Goal: Transaction & Acquisition: Subscribe to service/newsletter

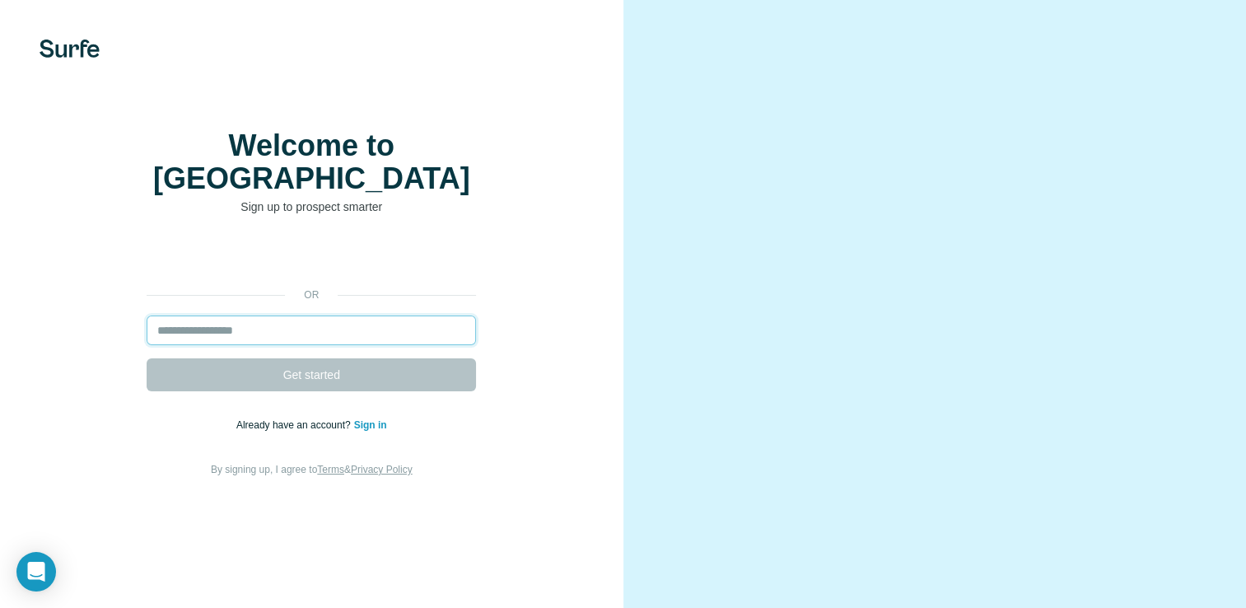
click at [262, 345] on input "email" at bounding box center [311, 330] width 329 height 30
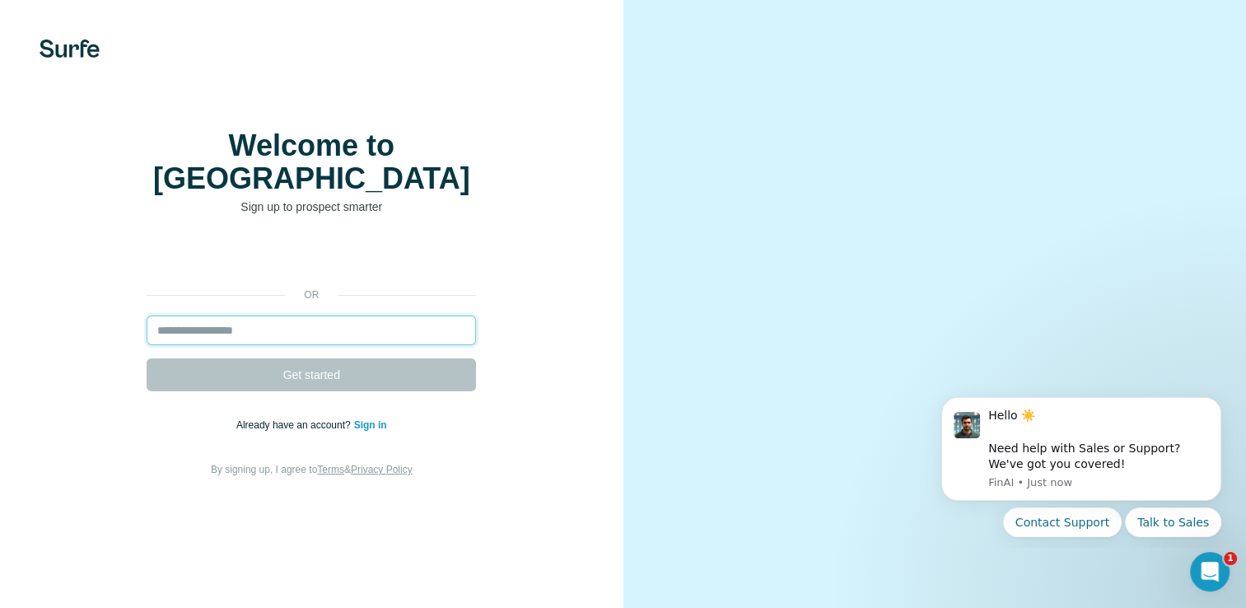
type input "**********"
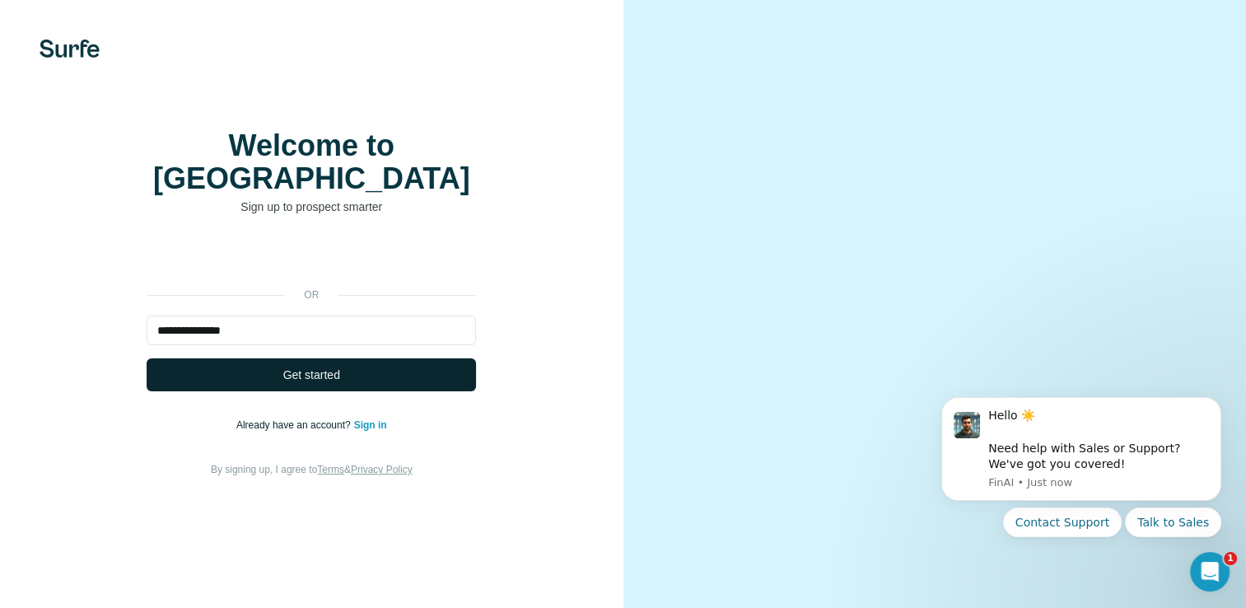
click at [311, 383] on span "Get started" at bounding box center [311, 374] width 57 height 16
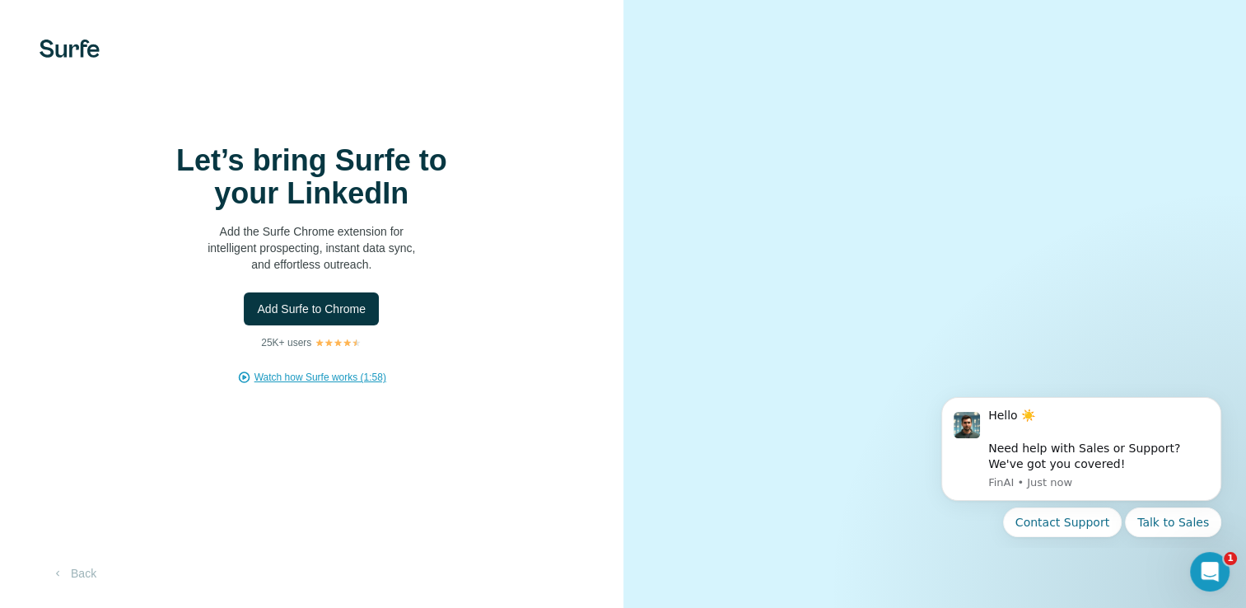
click at [366, 385] on span "Watch how Surfe works (1:58)" at bounding box center [320, 377] width 132 height 15
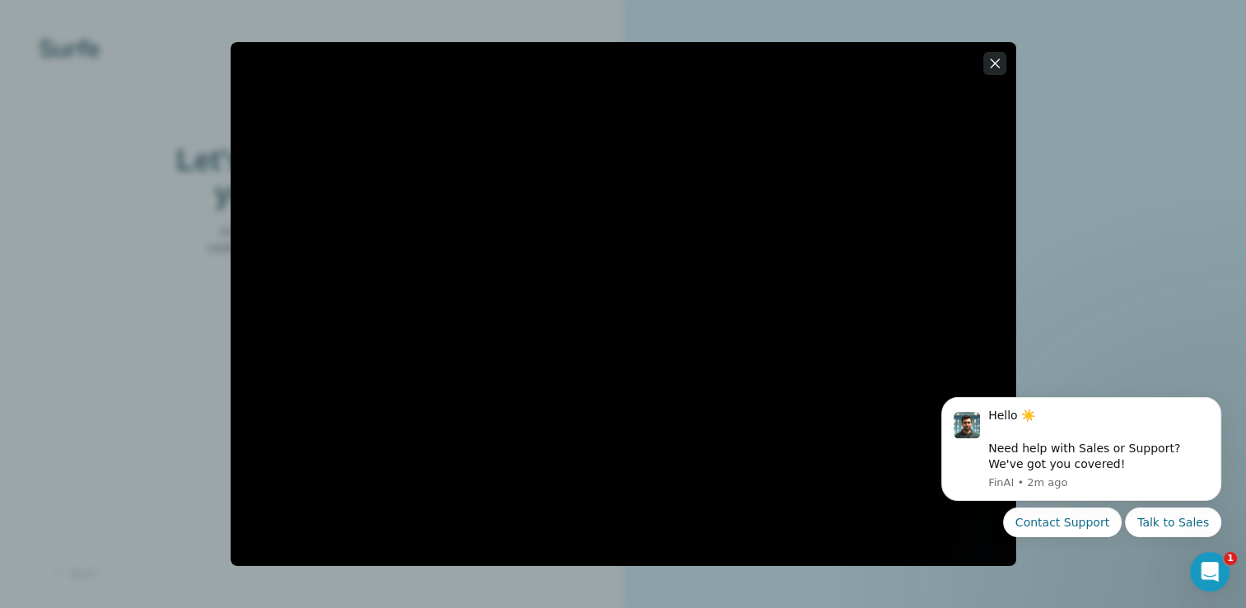
click at [993, 63] on icon "button" at bounding box center [995, 63] width 16 height 16
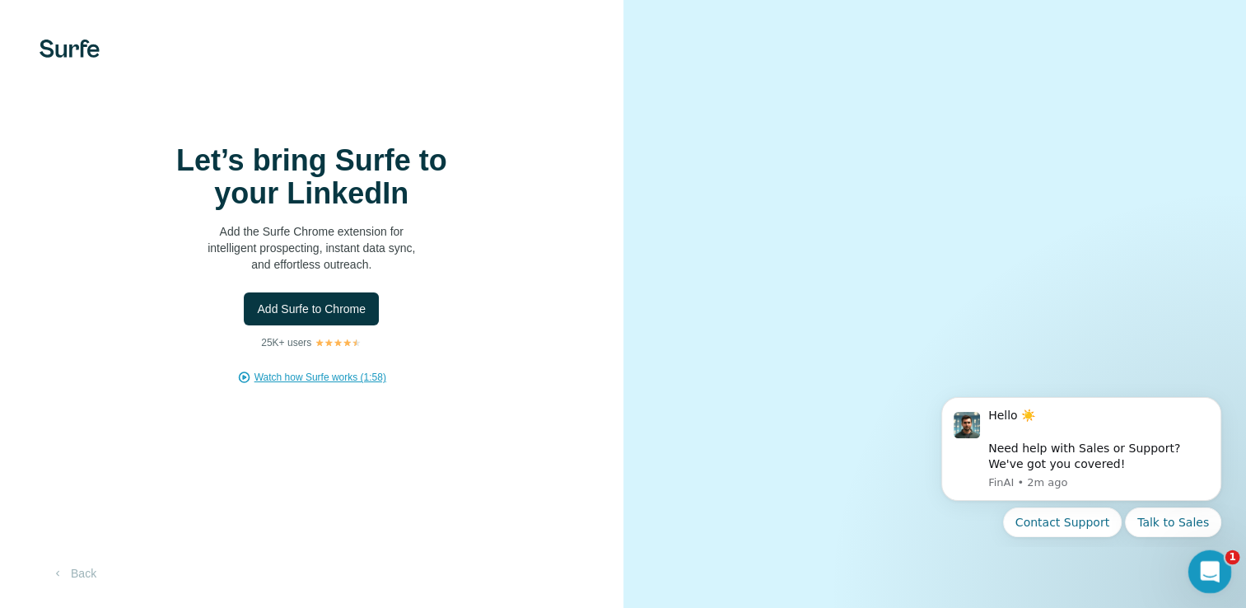
click at [1210, 573] on icon "Open Intercom Messenger" at bounding box center [1207, 569] width 27 height 27
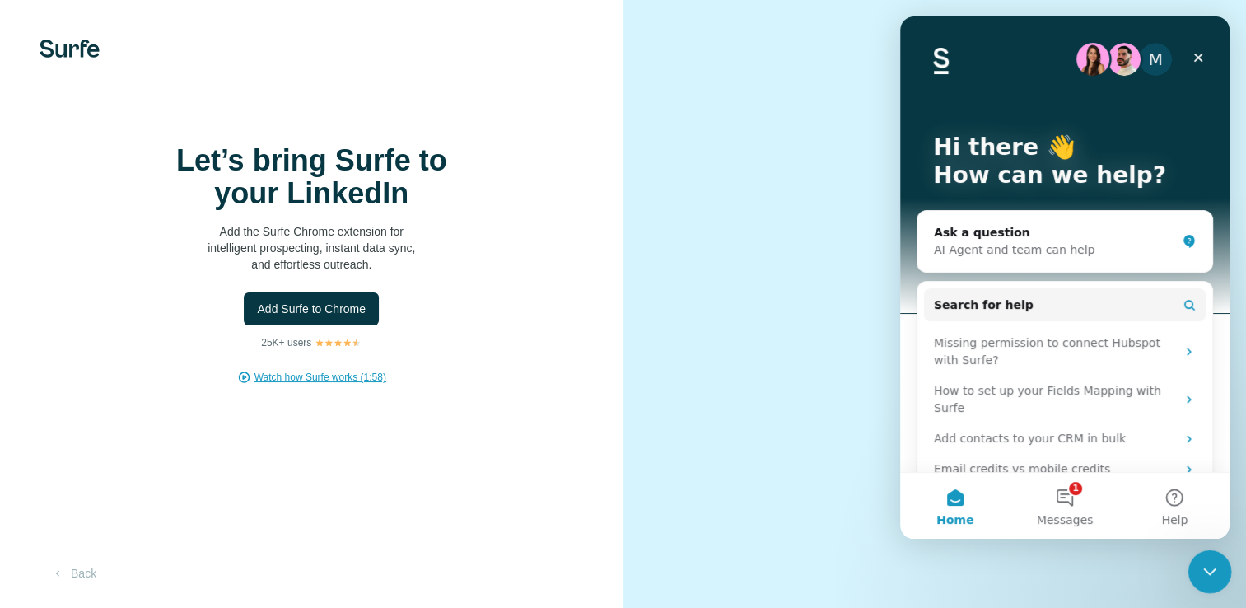
click at [1210, 574] on icon "Close Intercom Messenger" at bounding box center [1207, 569] width 20 height 20
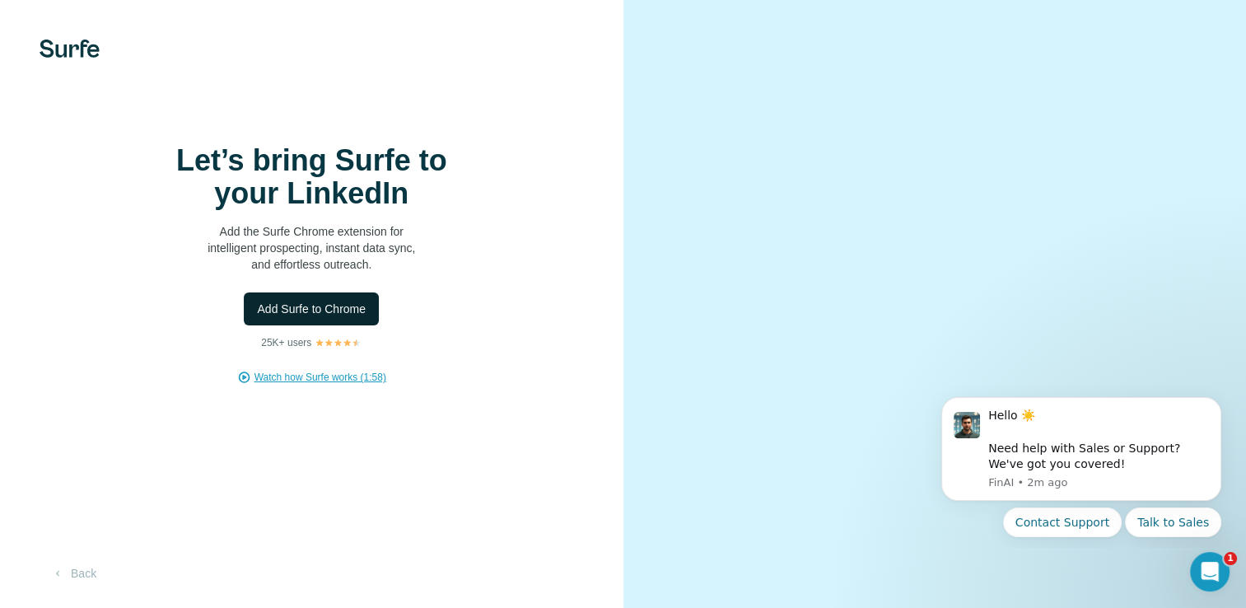
click at [283, 317] on span "Add Surfe to Chrome" at bounding box center [311, 309] width 109 height 16
click at [70, 579] on button "Back" at bounding box center [74, 573] width 68 height 30
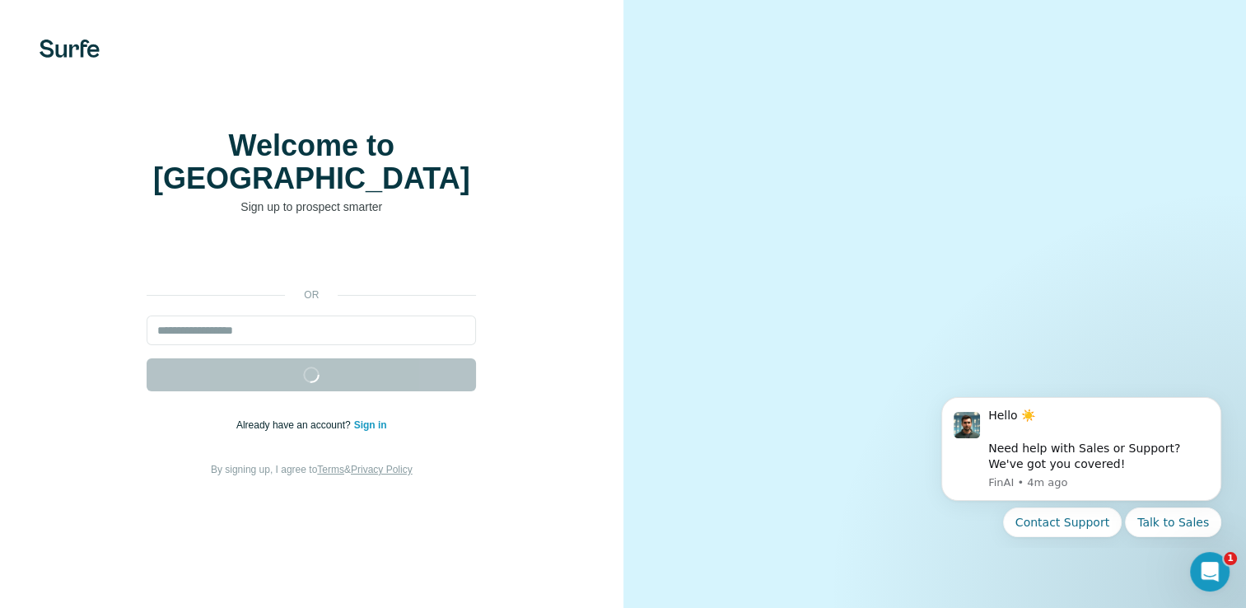
click at [1069, 171] on video at bounding box center [935, 303] width 531 height 265
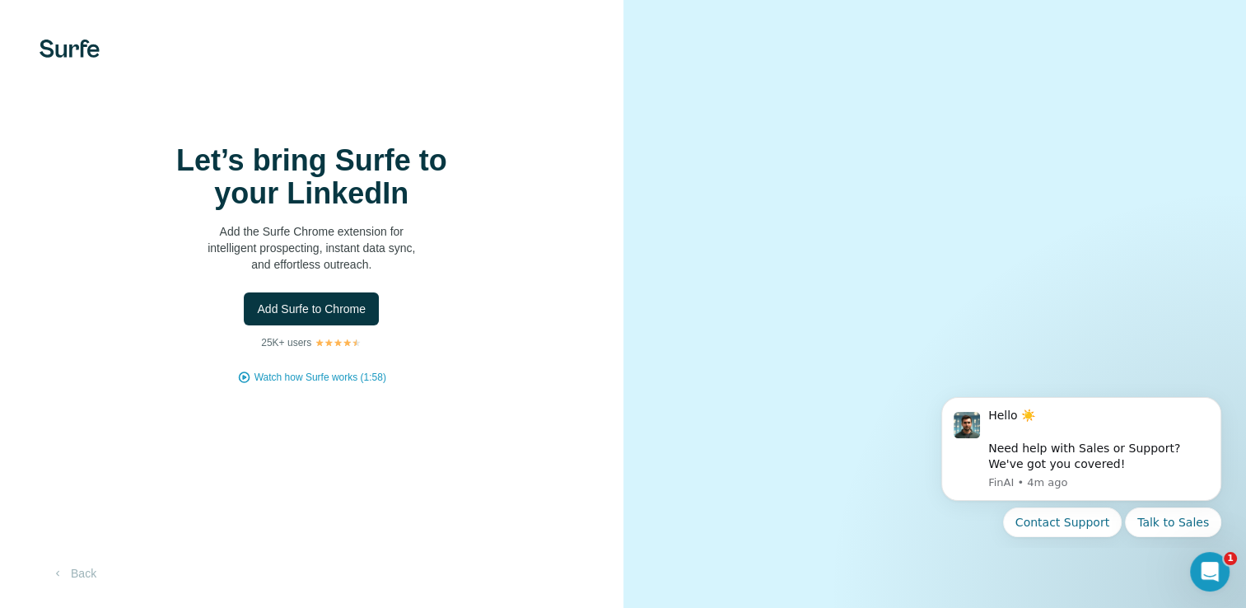
click at [1134, 171] on video at bounding box center [935, 303] width 531 height 265
click at [86, 576] on button "Back" at bounding box center [74, 573] width 68 height 30
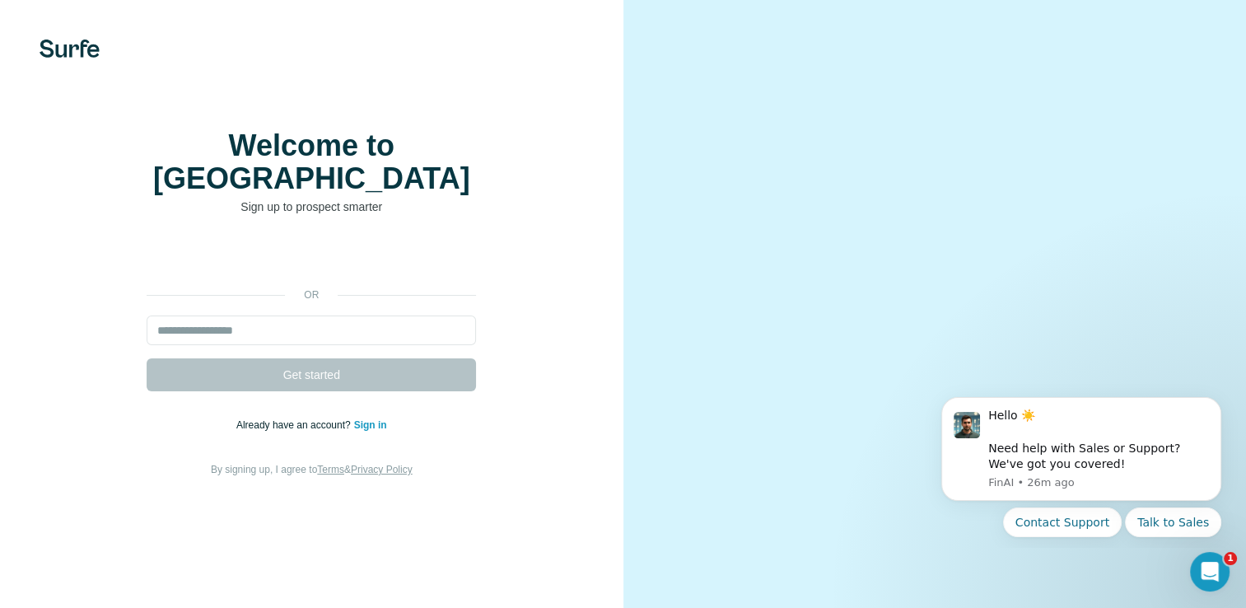
click at [297, 295] on div "or Get started Already have an account? Sign in By signing up, I agree to Terms…" at bounding box center [312, 359] width 558 height 237
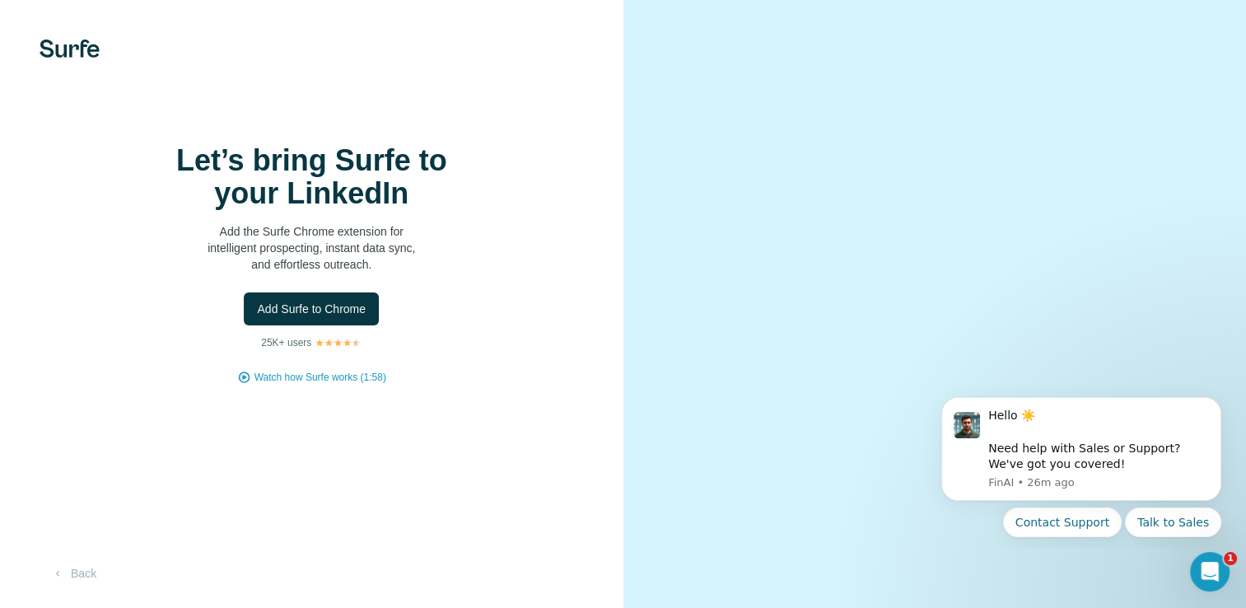
scroll to position [63, 0]
click at [1140, 521] on button "Talk to Sales" at bounding box center [1173, 522] width 96 height 30
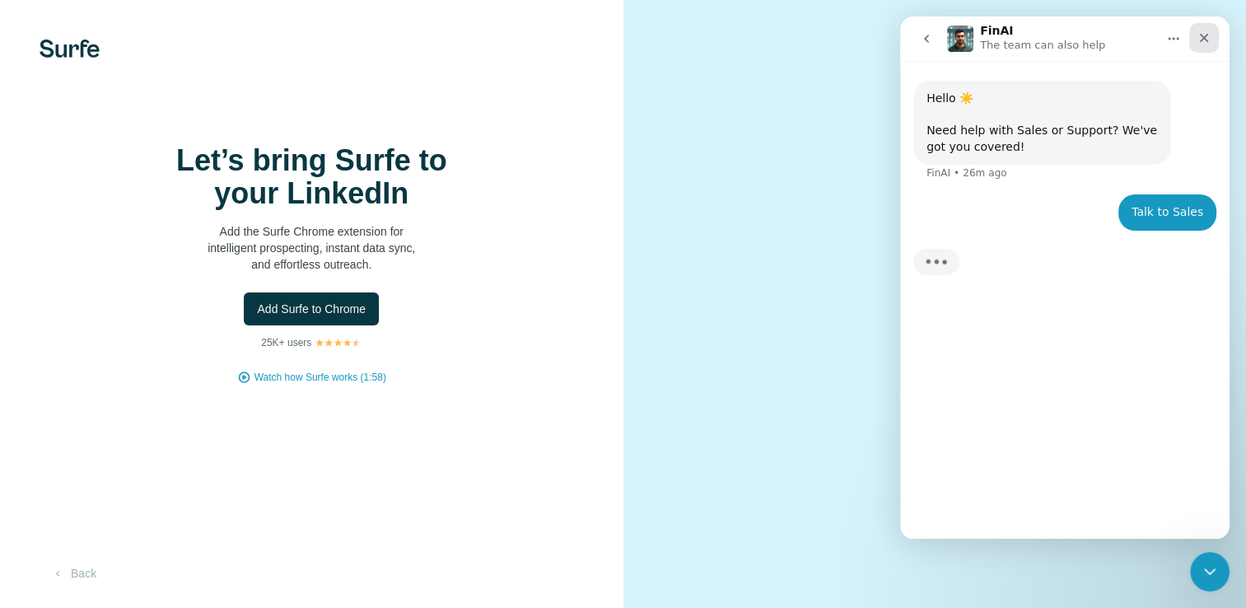
drag, startPoint x: 1198, startPoint y: 38, endPoint x: 2097, endPoint y: 54, distance: 898.7
click at [1198, 38] on icon "Close" at bounding box center [1203, 37] width 13 height 13
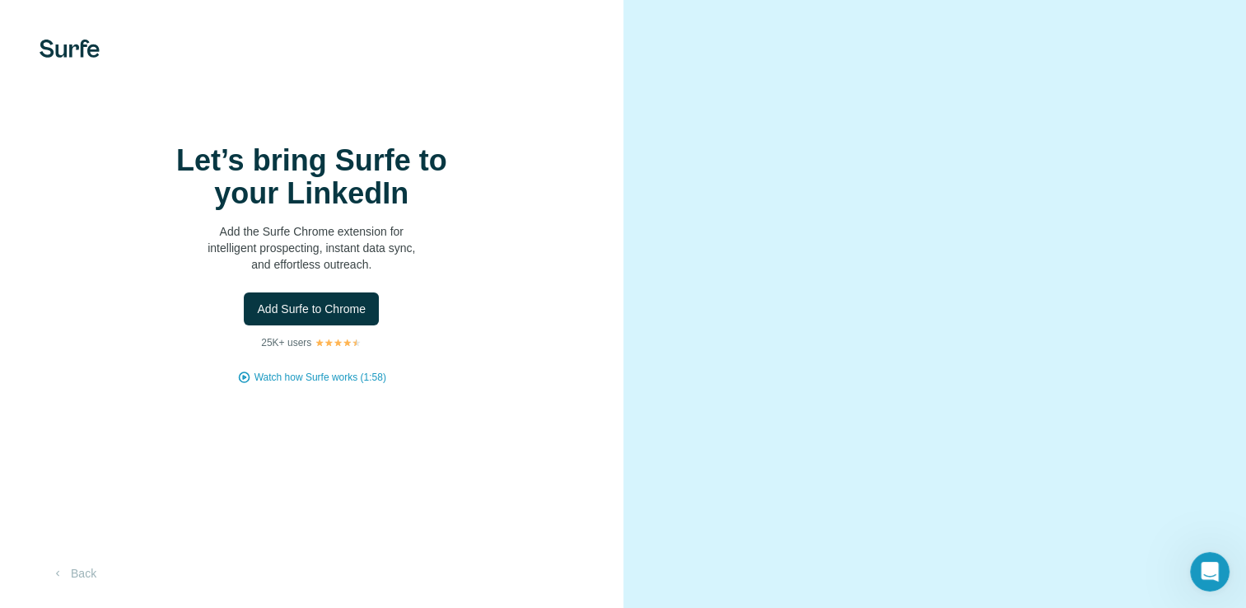
click at [857, 351] on video at bounding box center [935, 303] width 531 height 265
click at [540, 239] on div "Let’s bring Surfe to your LinkedIn Add the Surfe Chrome extension for intellige…" at bounding box center [312, 264] width 558 height 240
click at [876, 171] on video at bounding box center [935, 303] width 531 height 265
drag, startPoint x: 507, startPoint y: 138, endPoint x: 184, endPoint y: 64, distance: 331.2
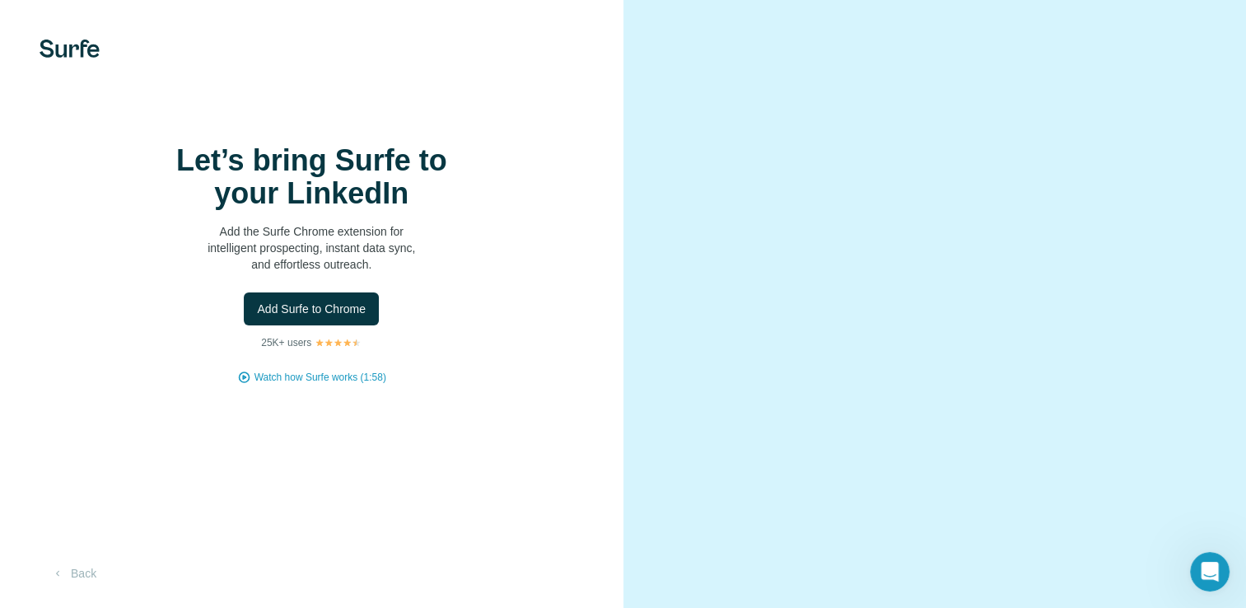
click at [479, 142] on div "Let’s bring Surfe to your LinkedIn Add the Surfe Chrome extension for intellige…" at bounding box center [311, 304] width 623 height 608
click at [92, 44] on img at bounding box center [70, 49] width 60 height 18
click at [59, 54] on img at bounding box center [70, 49] width 60 height 18
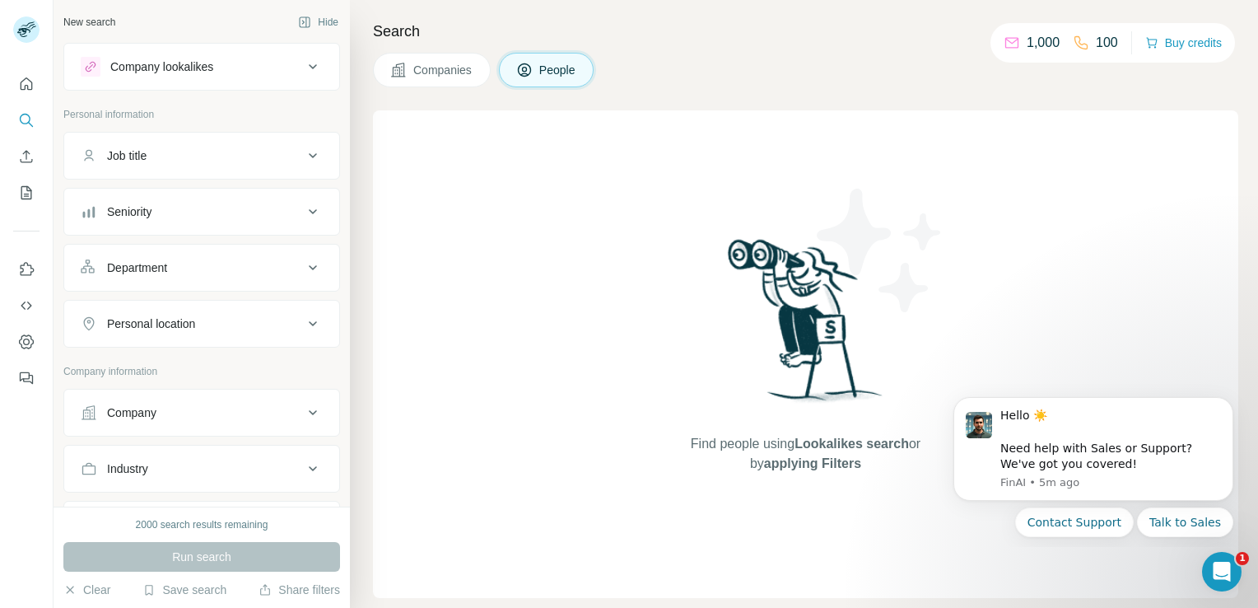
click at [438, 68] on span "Companies" at bounding box center [443, 70] width 60 height 16
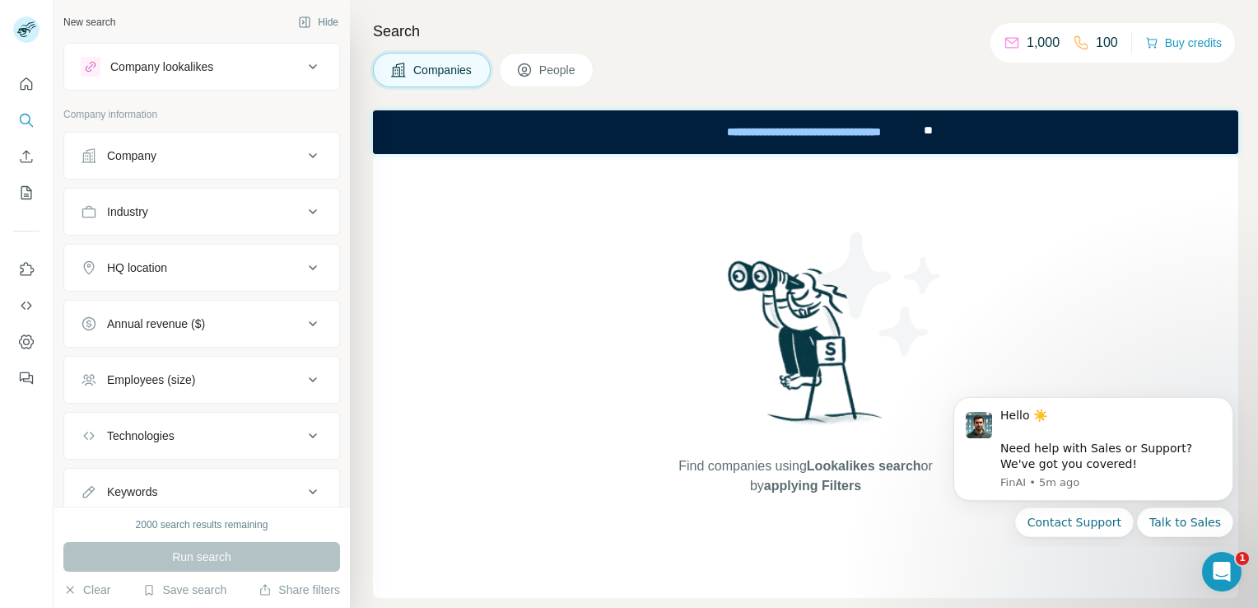
click at [462, 77] on button "Companies" at bounding box center [432, 70] width 118 height 35
click at [705, 467] on span "Find companies using Lookalikes search or by applying Filters" at bounding box center [806, 476] width 264 height 40
click at [303, 150] on icon at bounding box center [313, 156] width 20 height 20
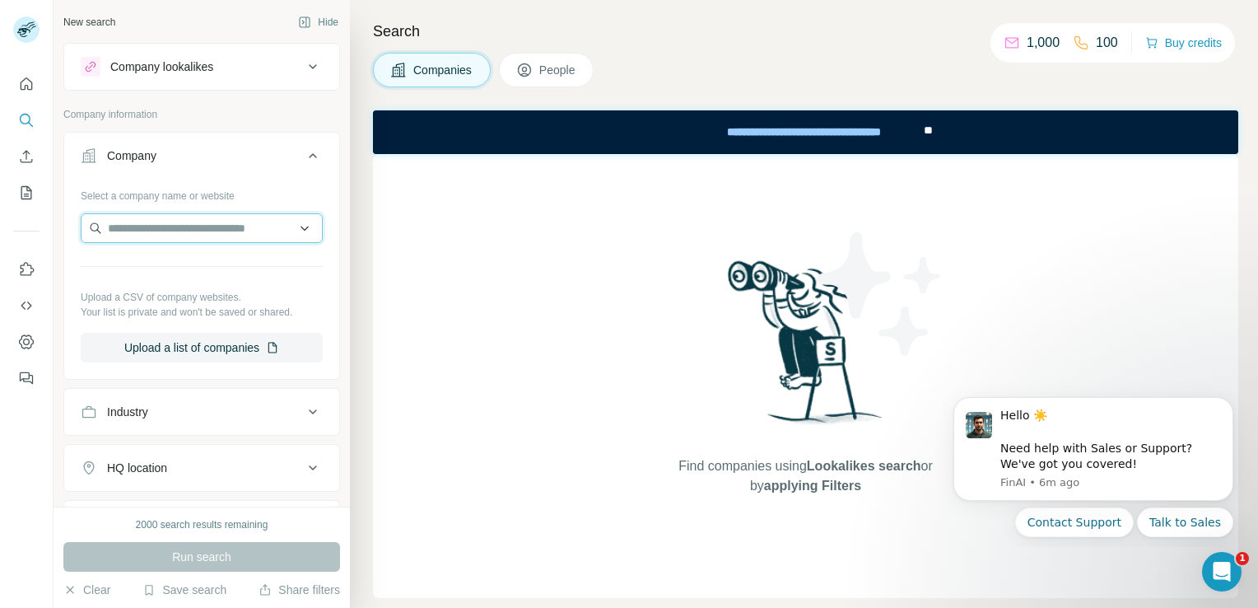
click at [221, 226] on input "text" at bounding box center [202, 228] width 242 height 30
paste input "**********"
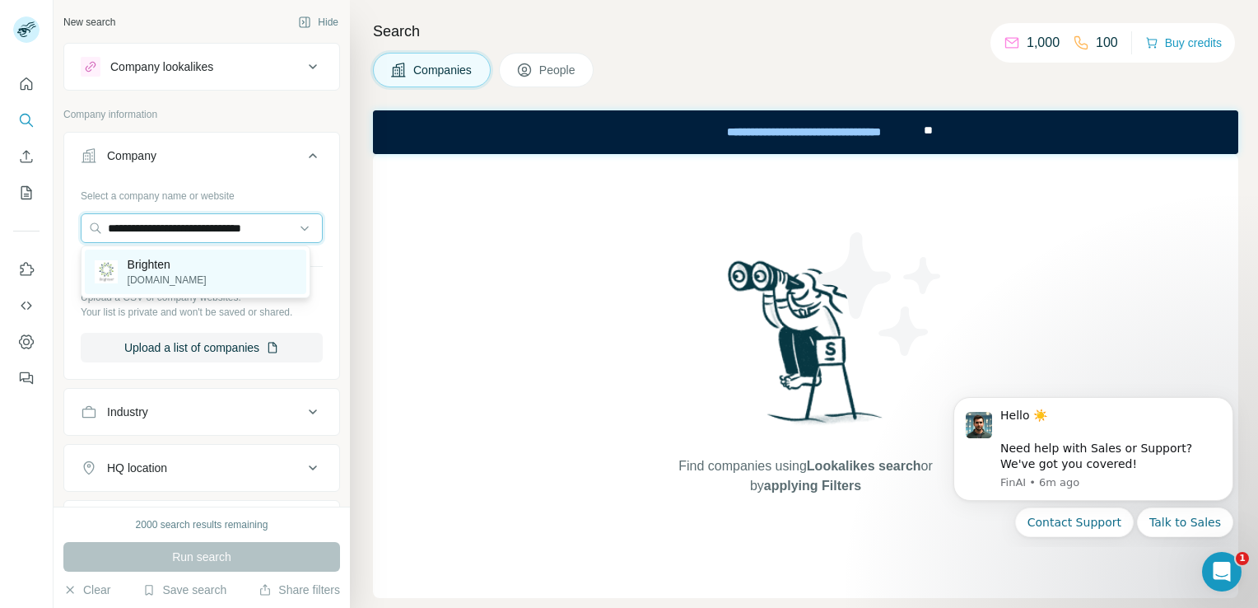
type input "**********"
click at [189, 283] on p "[DOMAIN_NAME]" at bounding box center [167, 280] width 79 height 15
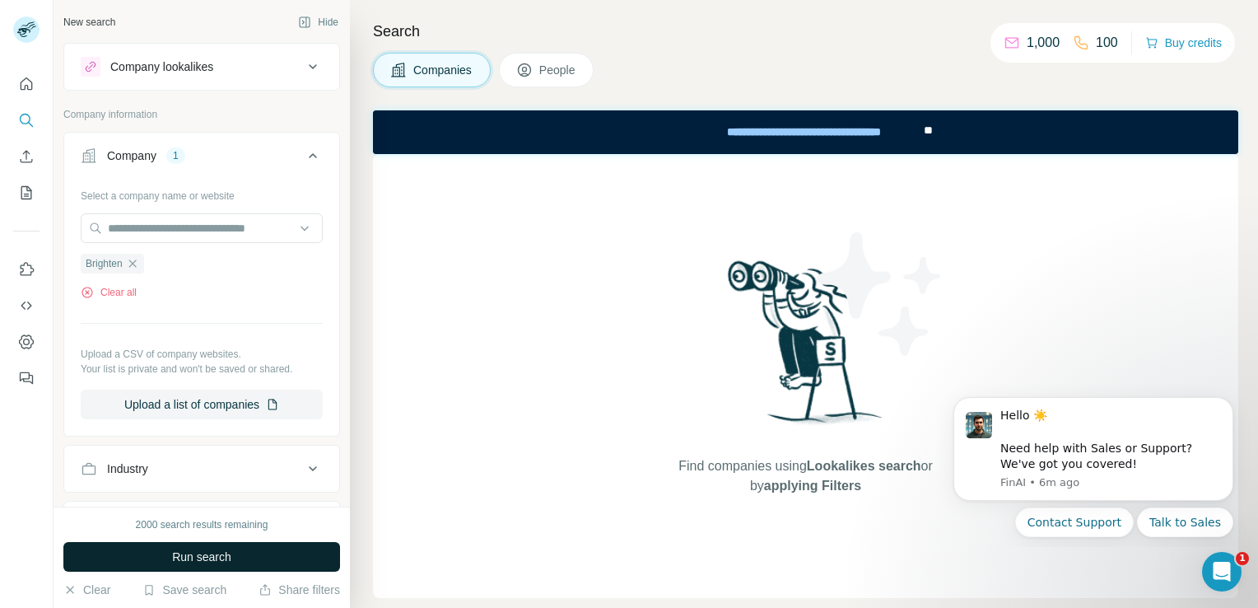
click at [198, 557] on span "Run search" at bounding box center [201, 557] width 59 height 16
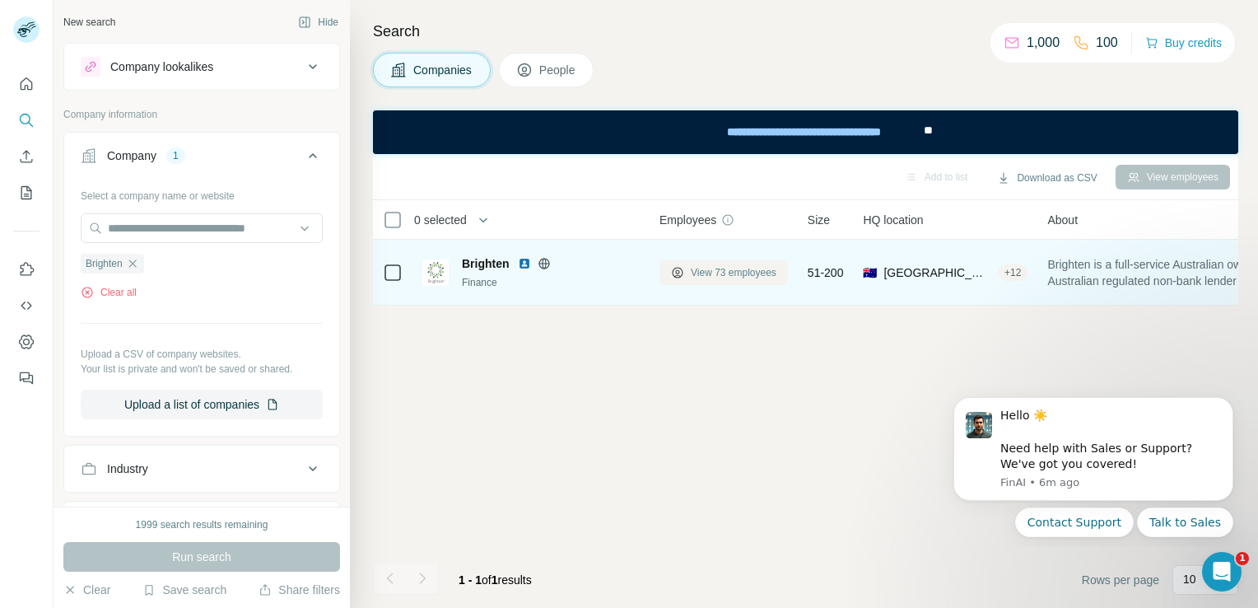
click at [715, 277] on span "View 73 employees" at bounding box center [734, 272] width 86 height 15
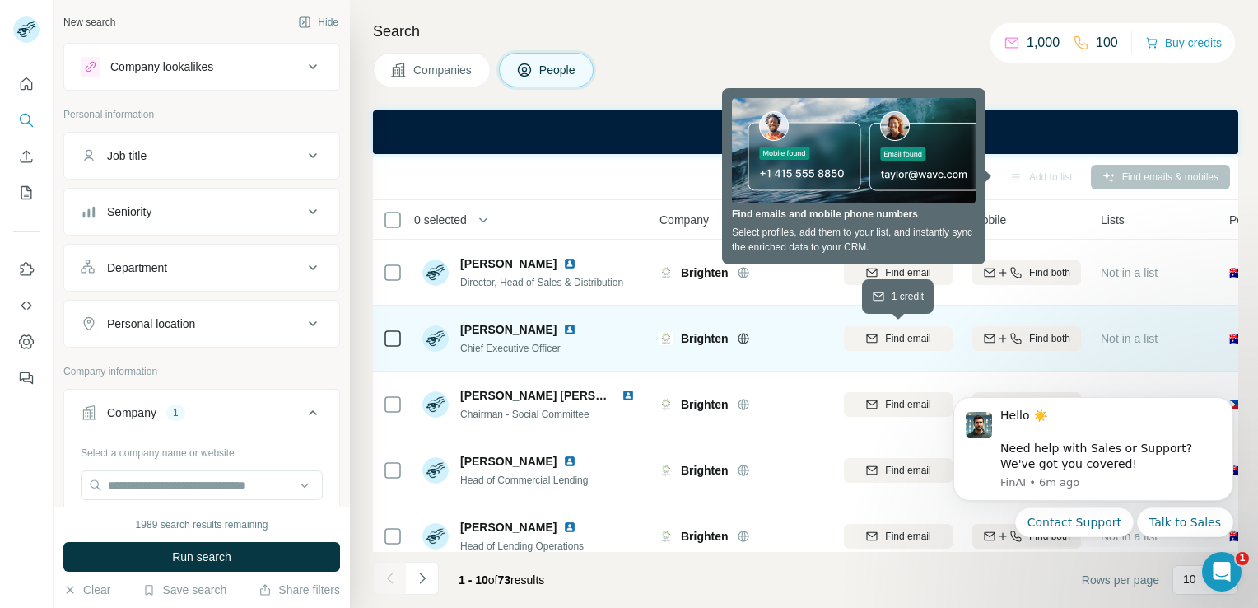
click at [895, 339] on span "Find email" at bounding box center [907, 338] width 45 height 15
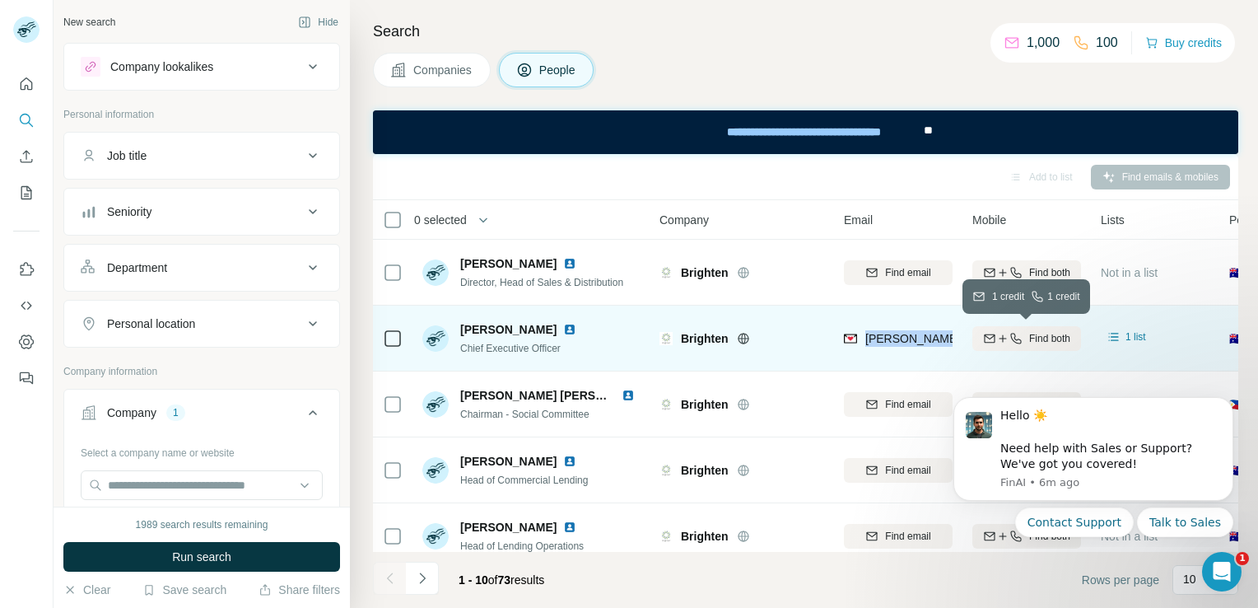
drag, startPoint x: 865, startPoint y: 348, endPoint x: 983, endPoint y: 345, distance: 117.8
click at [0, 0] on tr "[PERSON_NAME] Chief Executive Officer [PERSON_NAME] [PERSON_NAME][EMAIL_ADDRESS…" at bounding box center [0, 0] width 0 height 0
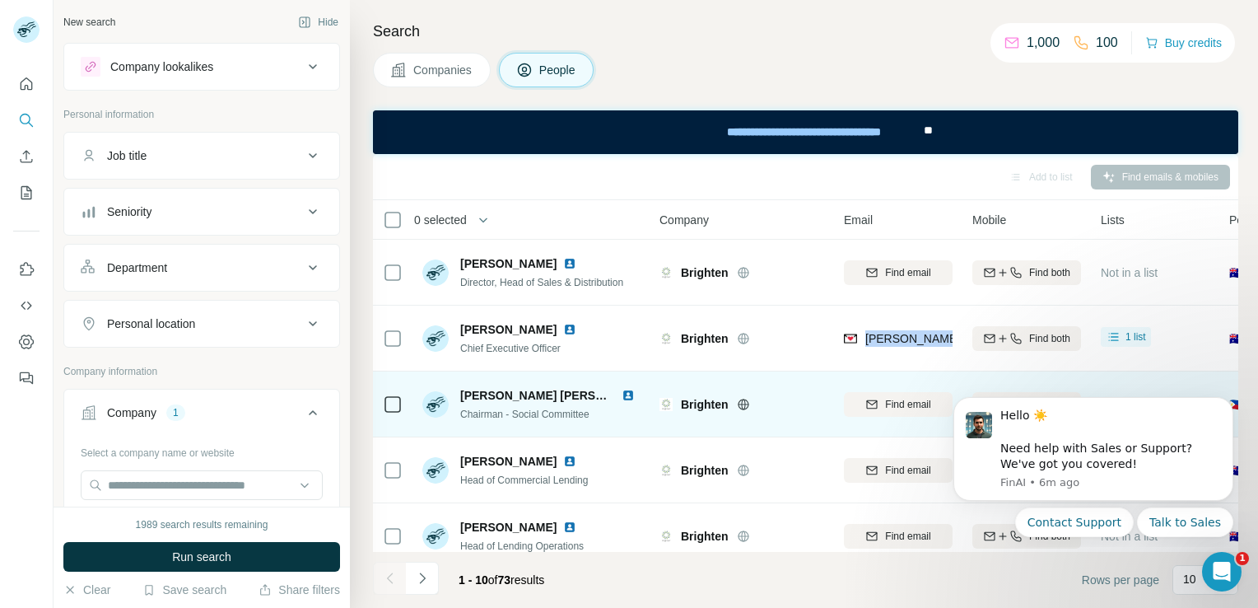
copy tr "[PERSON_NAME][EMAIL_ADDRESS][PERSON_NAME][DOMAIN_NAME]"
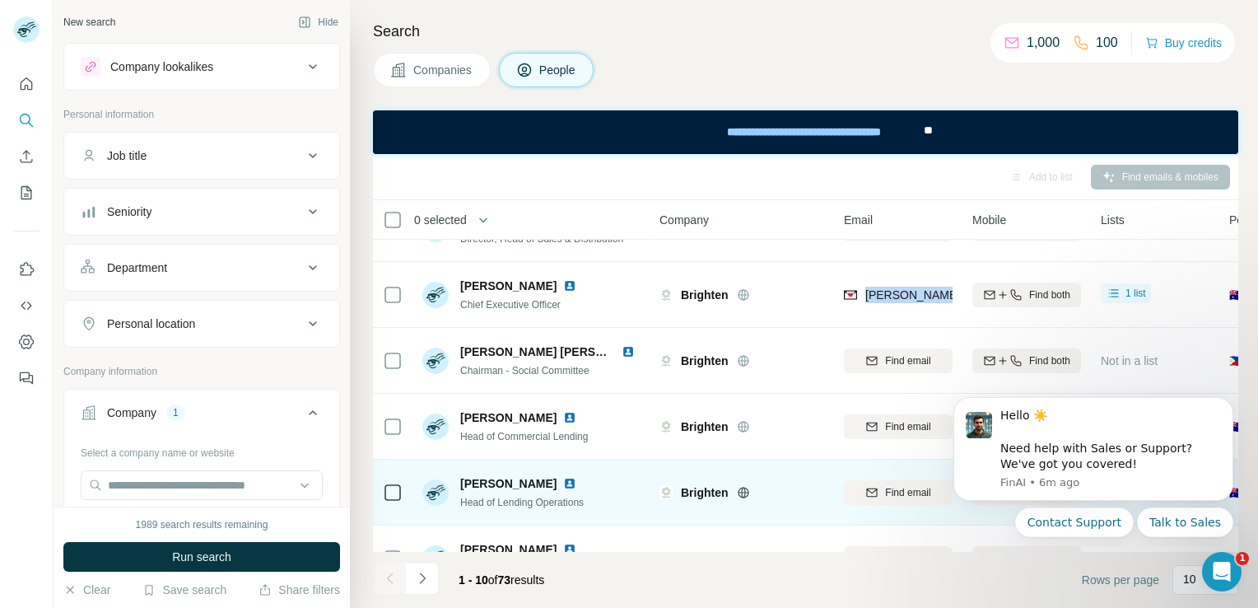
scroll to position [82, 0]
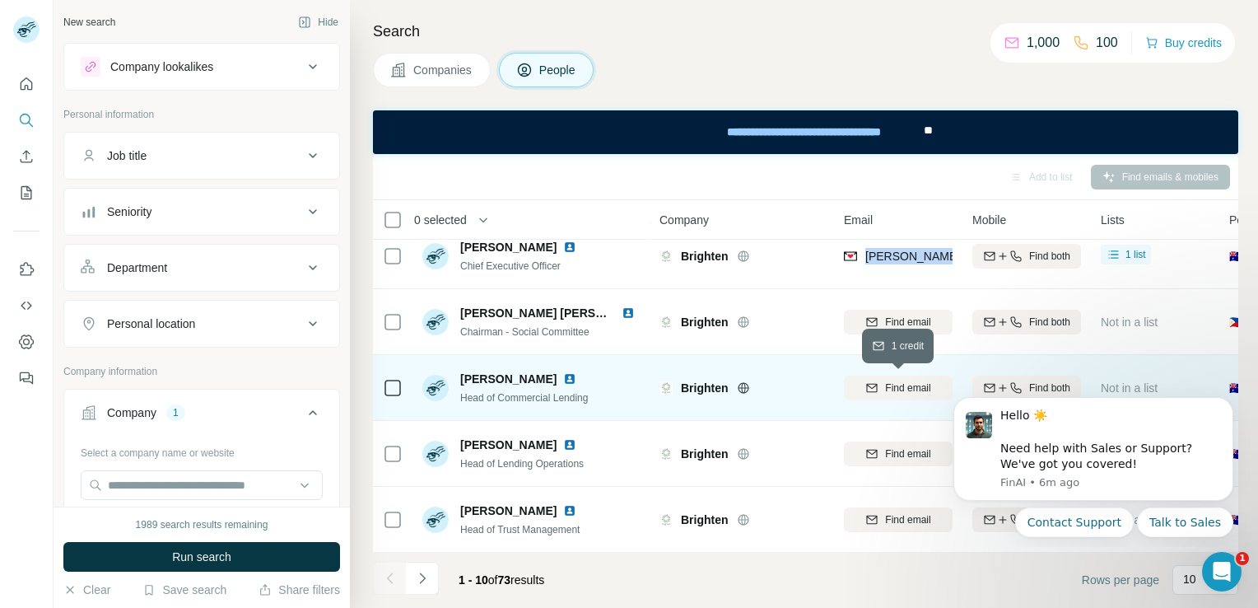
click at [870, 389] on icon "button" at bounding box center [872, 387] width 13 height 13
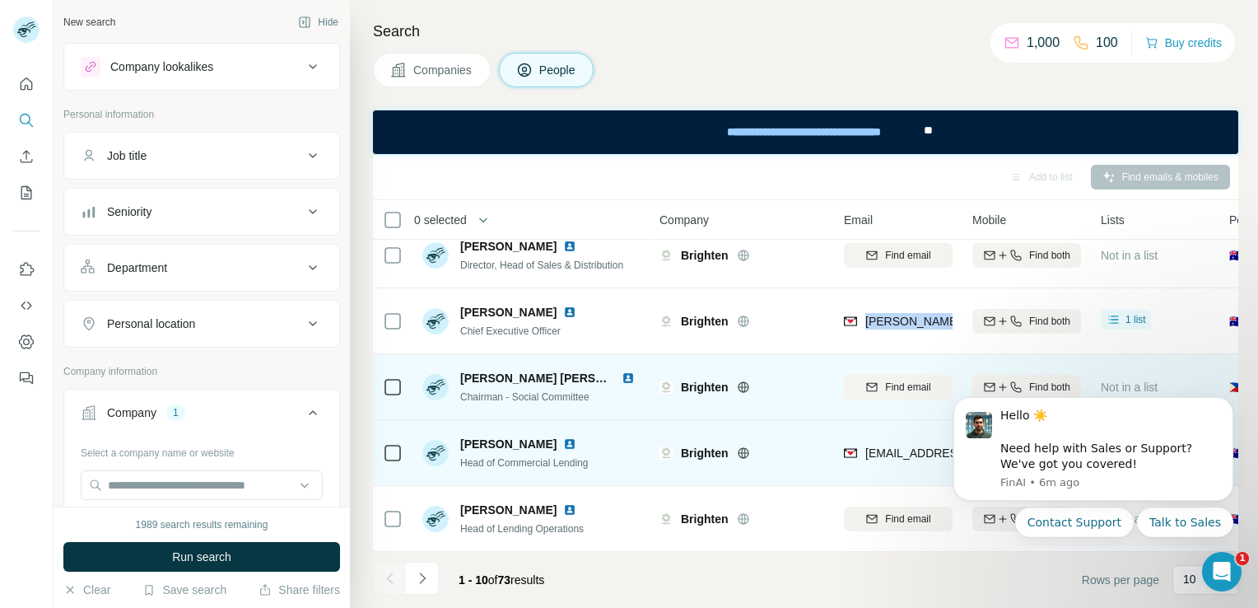
scroll to position [0, 0]
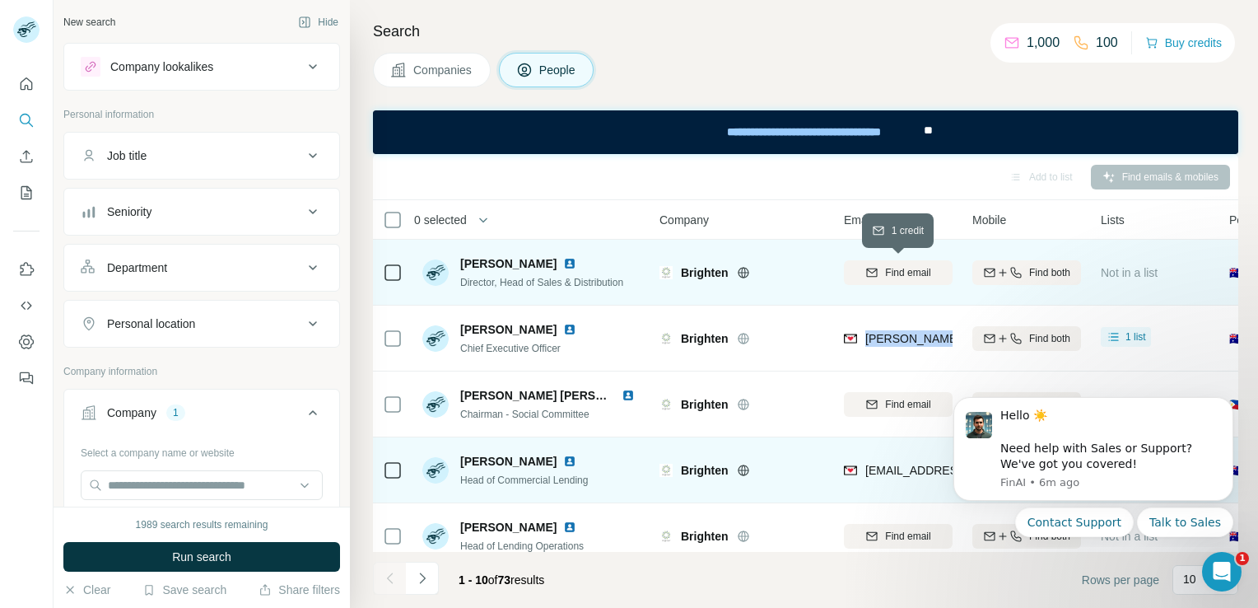
click at [891, 273] on span "Find email" at bounding box center [907, 272] width 45 height 15
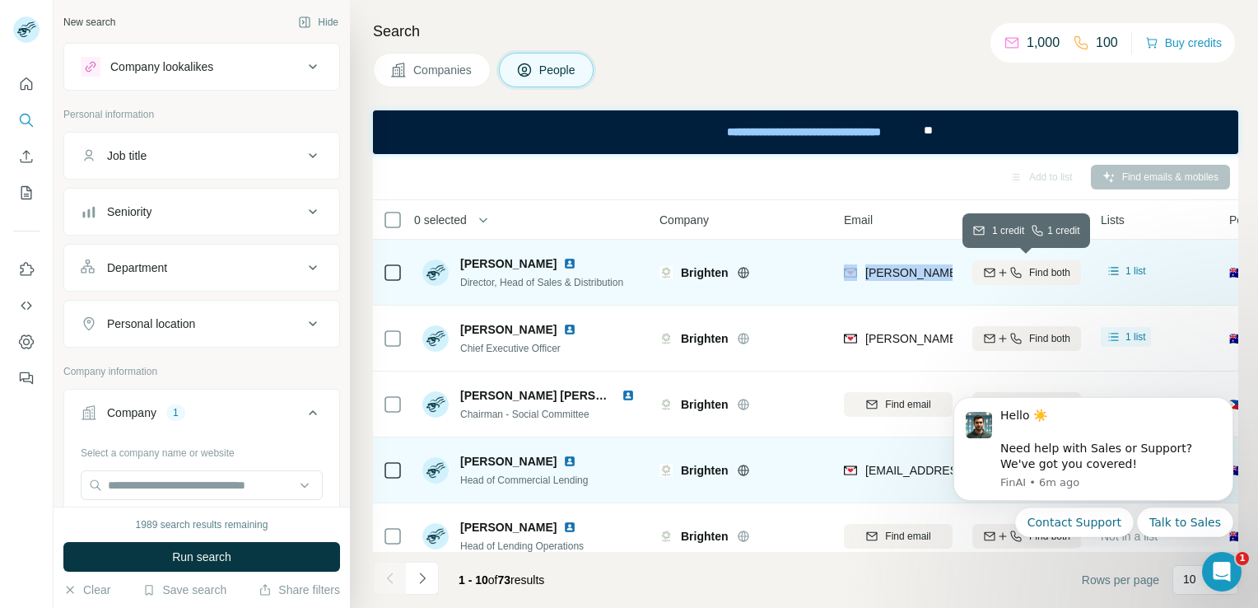
drag, startPoint x: 860, startPoint y: 278, endPoint x: 983, endPoint y: 281, distance: 123.6
click at [0, 0] on tr "[PERSON_NAME] Director, Head of Sales & Distribution Brighten [PERSON_NAME][EMA…" at bounding box center [0, 0] width 0 height 0
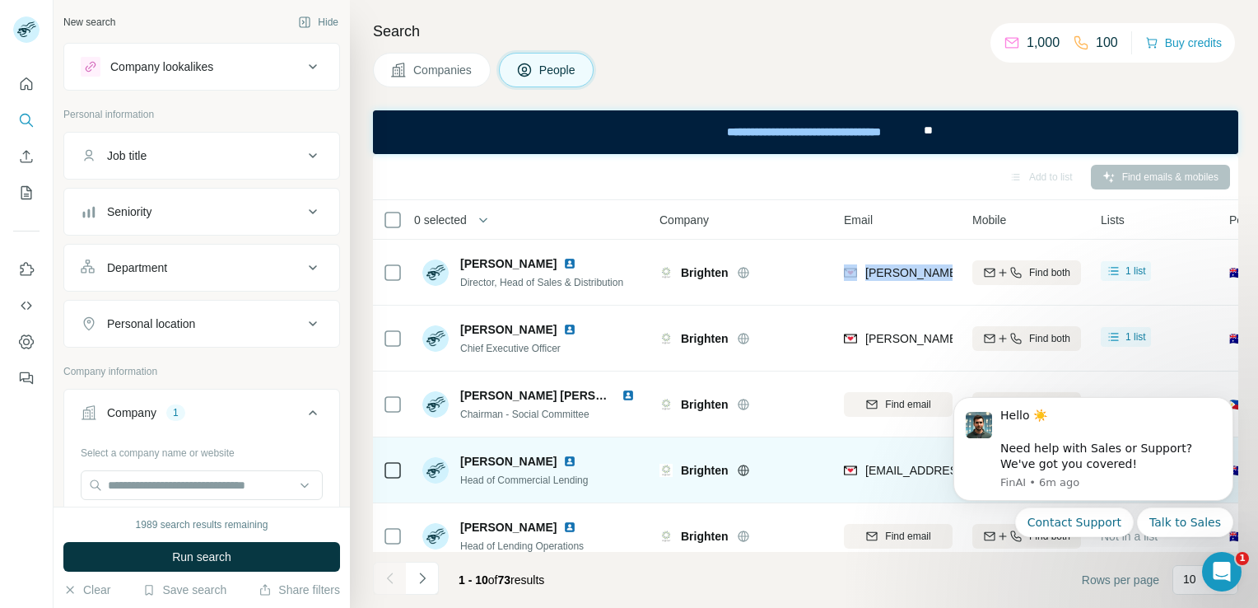
copy tr "[PERSON_NAME][EMAIL_ADDRESS][PERSON_NAME][DOMAIN_NAME]"
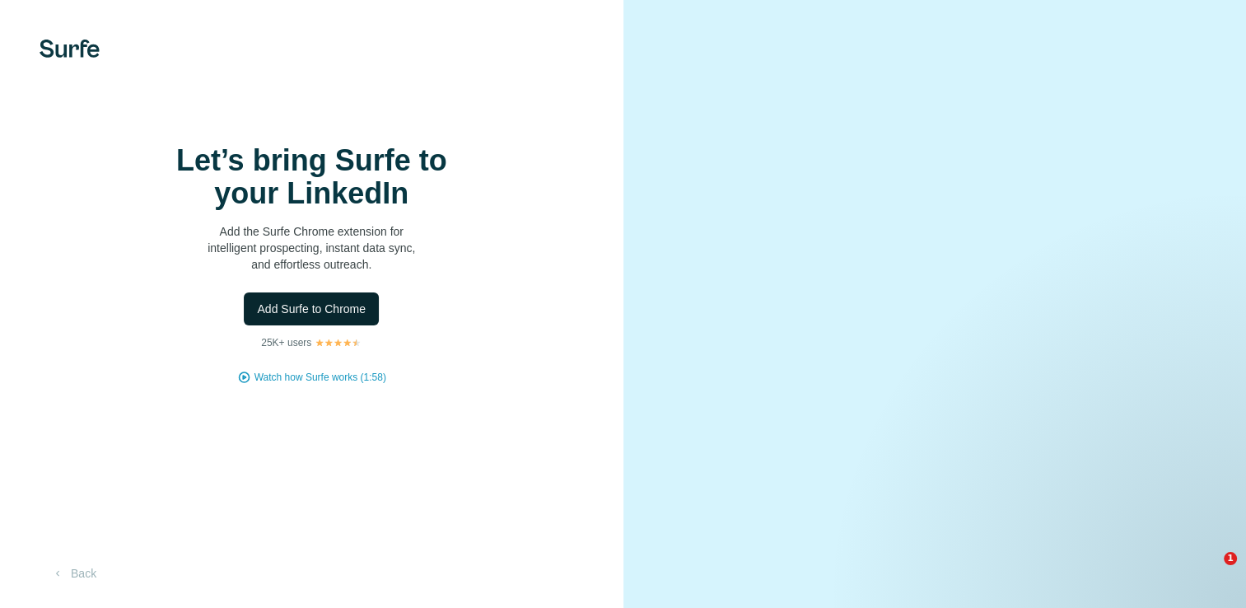
click at [296, 317] on span "Add Surfe to Chrome" at bounding box center [311, 309] width 109 height 16
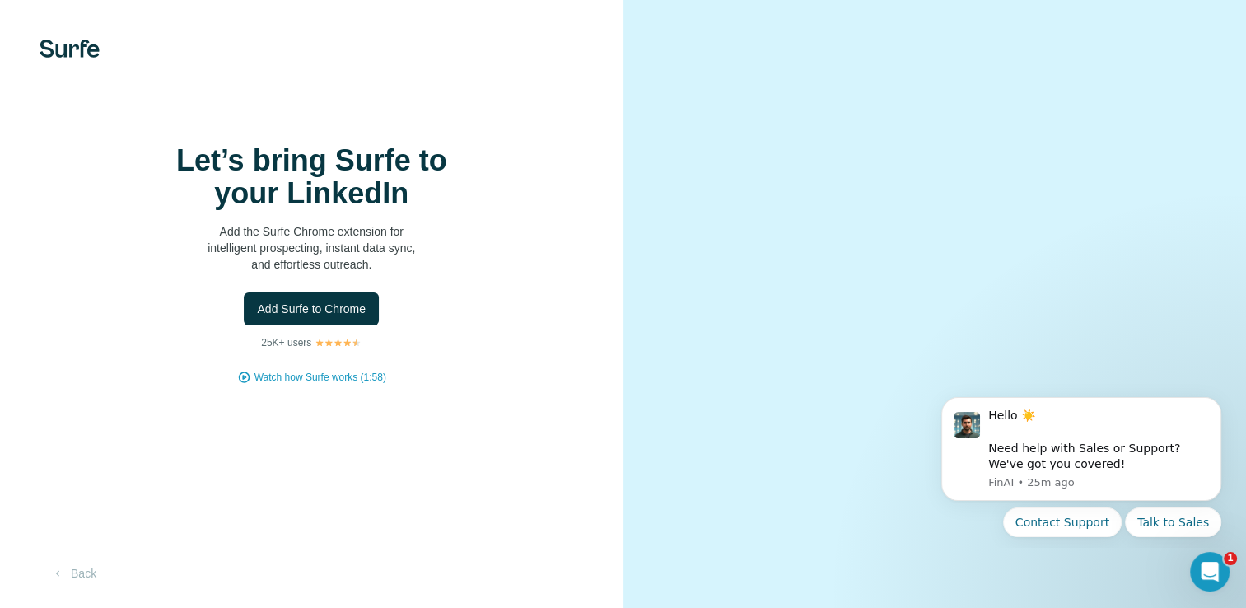
scroll to position [63, 0]
click at [814, 437] on video at bounding box center [935, 303] width 531 height 265
click at [645, 422] on div at bounding box center [934, 304] width 623 height 608
click at [514, 427] on div "Let’s bring Surfe to your LinkedIn Add the Surfe Chrome extension for intellige…" at bounding box center [311, 304] width 623 height 608
click at [65, 562] on button "Back" at bounding box center [74, 573] width 68 height 30
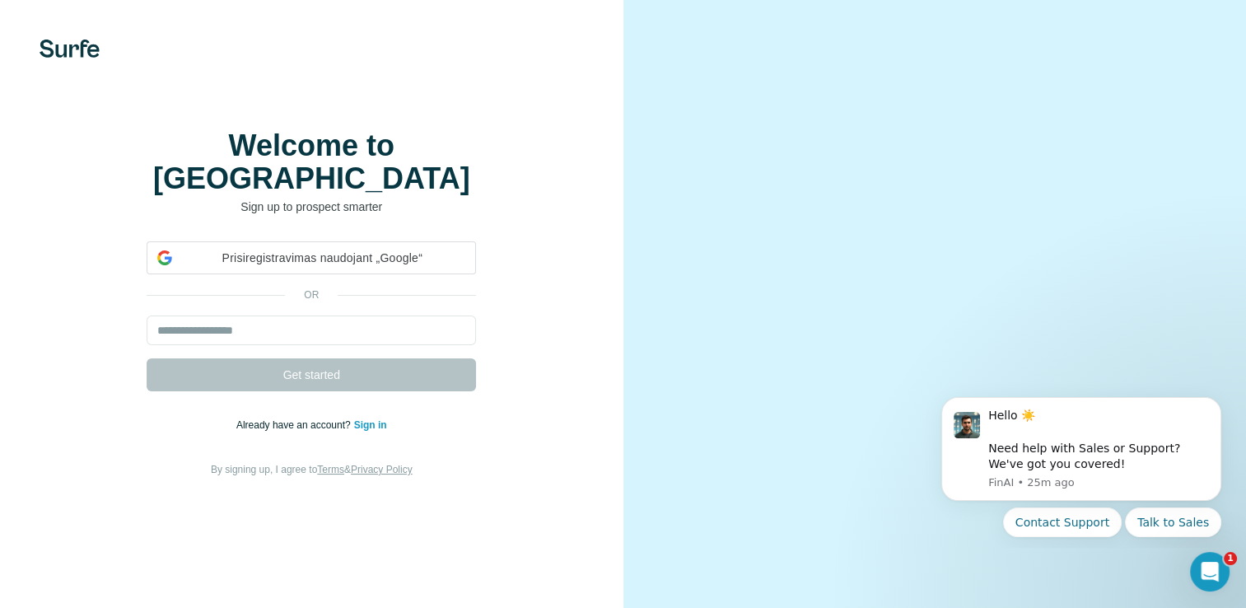
click at [71, 571] on div "Welcome to Surfe Sign up to prospect smarter Prisiregistravimas naudojant „Goog…" at bounding box center [311, 304] width 623 height 608
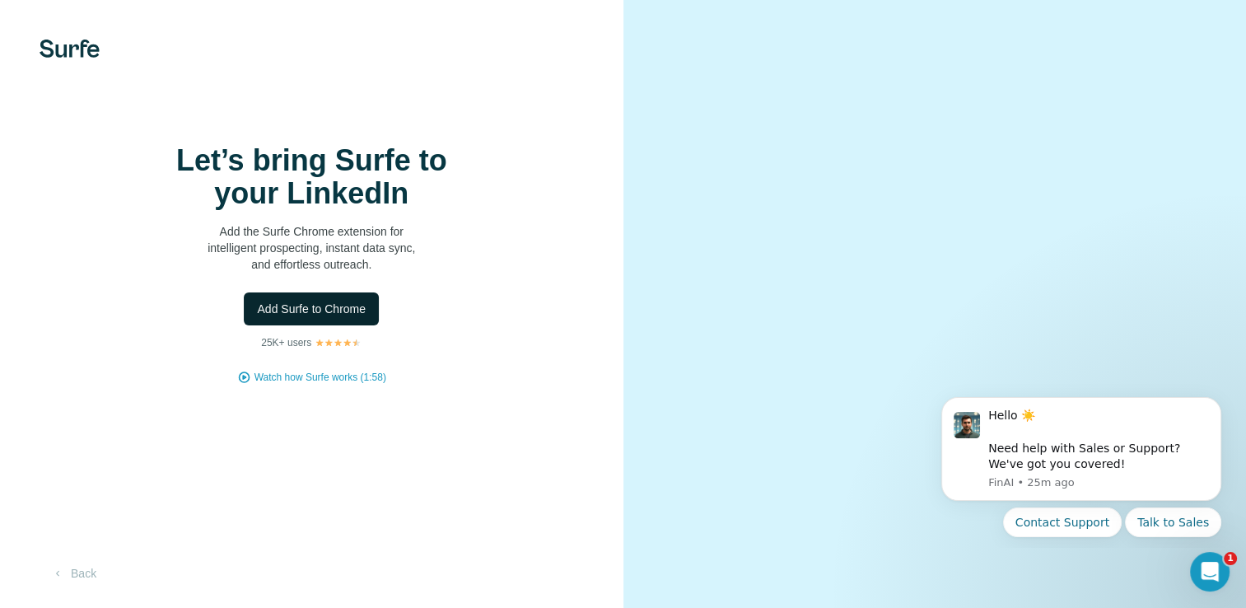
click at [303, 317] on span "Add Surfe to Chrome" at bounding box center [311, 309] width 109 height 16
click at [904, 437] on video at bounding box center [935, 303] width 531 height 265
click at [296, 317] on span "Add Surfe to Chrome" at bounding box center [311, 309] width 109 height 16
